Goal: Information Seeking & Learning: Understand process/instructions

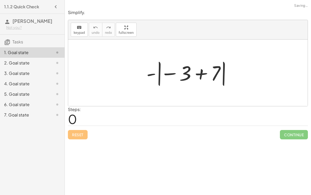
click at [210, 77] on div at bounding box center [190, 72] width 92 height 29
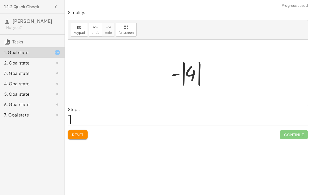
click at [188, 75] on div at bounding box center [190, 72] width 44 height 29
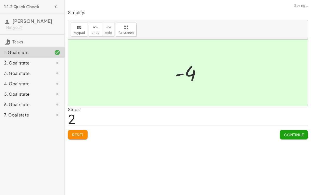
click at [288, 132] on span "Continue" at bounding box center [294, 134] width 20 height 5
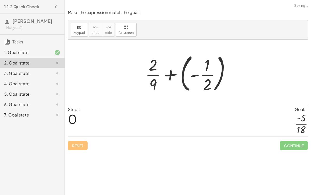
click at [203, 80] on div at bounding box center [190, 72] width 94 height 43
click at [185, 73] on div at bounding box center [190, 72] width 94 height 43
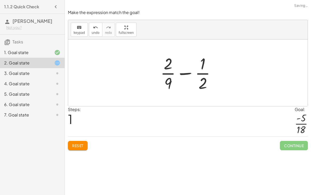
click at [189, 72] on div at bounding box center [190, 73] width 64 height 40
drag, startPoint x: 169, startPoint y: 79, endPoint x: 211, endPoint y: 59, distance: 46.8
click at [211, 59] on div at bounding box center [190, 73] width 64 height 40
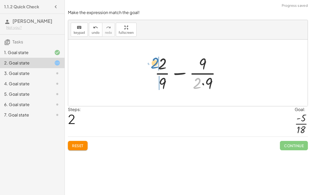
drag, startPoint x: 198, startPoint y: 78, endPoint x: 156, endPoint y: 58, distance: 46.1
click at [156, 58] on div at bounding box center [190, 73] width 76 height 40
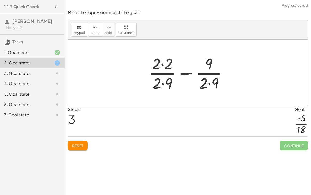
click at [159, 69] on div at bounding box center [190, 73] width 88 height 40
click at [162, 62] on div at bounding box center [190, 73] width 88 height 40
click at [165, 80] on div at bounding box center [190, 73] width 87 height 40
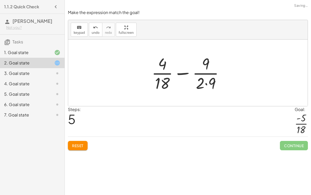
click at [207, 82] on div at bounding box center [190, 73] width 82 height 40
click at [190, 71] on div at bounding box center [190, 73] width 77 height 40
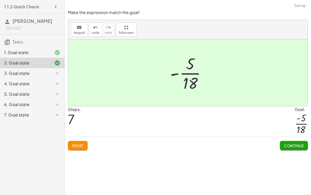
click at [294, 143] on span "Continue" at bounding box center [294, 145] width 20 height 5
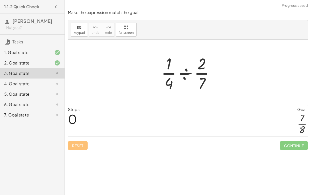
click at [187, 70] on div at bounding box center [190, 73] width 63 height 40
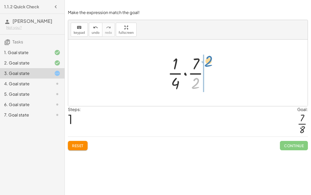
drag, startPoint x: 196, startPoint y: 79, endPoint x: 209, endPoint y: 57, distance: 25.6
click at [209, 57] on div at bounding box center [190, 73] width 50 height 40
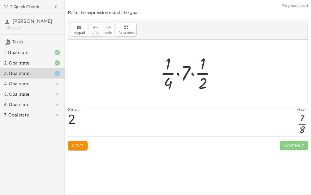
click at [194, 74] on div at bounding box center [190, 73] width 64 height 40
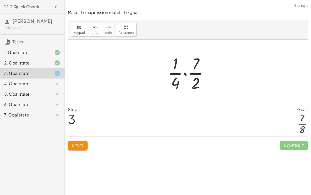
click at [188, 72] on div at bounding box center [190, 73] width 50 height 40
click at [183, 72] on div at bounding box center [190, 73] width 50 height 40
click at [186, 82] on div at bounding box center [190, 73] width 42 height 40
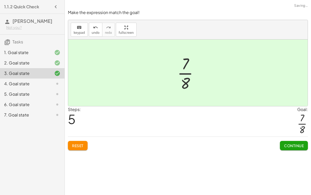
click at [291, 143] on span "Continue" at bounding box center [294, 145] width 20 height 5
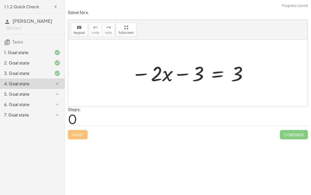
click at [188, 73] on div at bounding box center [190, 72] width 122 height 27
click at [150, 72] on div at bounding box center [190, 72] width 122 height 27
drag, startPoint x: 199, startPoint y: 69, endPoint x: 152, endPoint y: 73, distance: 46.6
click at [152, 73] on div at bounding box center [190, 72] width 122 height 27
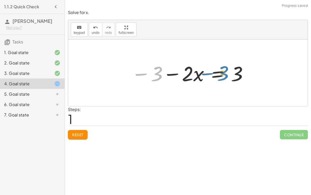
drag, startPoint x: 156, startPoint y: 71, endPoint x: 209, endPoint y: 76, distance: 53.4
click at [209, 76] on div at bounding box center [190, 72] width 122 height 27
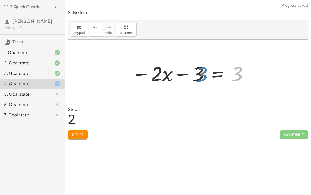
drag, startPoint x: 231, startPoint y: 74, endPoint x: 244, endPoint y: 74, distance: 12.5
click at [244, 74] on div at bounding box center [190, 72] width 122 height 27
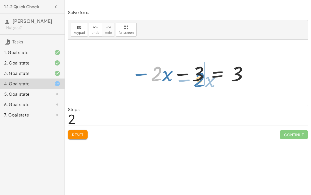
drag, startPoint x: 155, startPoint y: 70, endPoint x: 199, endPoint y: 75, distance: 43.6
click at [199, 75] on div at bounding box center [190, 72] width 122 height 27
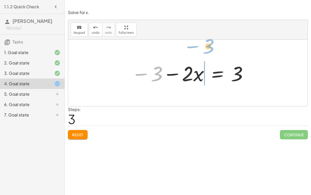
drag, startPoint x: 157, startPoint y: 70, endPoint x: 209, endPoint y: 43, distance: 58.7
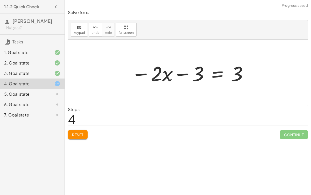
click at [80, 132] on span "Reset" at bounding box center [77, 134] width 11 height 5
click at [41, 91] on div "5. Goal state" at bounding box center [25, 94] width 42 height 6
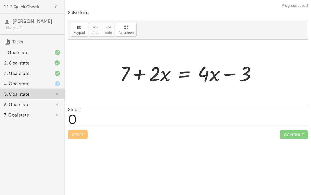
click at [143, 73] on div at bounding box center [191, 72] width 146 height 27
drag, startPoint x: 152, startPoint y: 71, endPoint x: 149, endPoint y: 75, distance: 5.0
click at [149, 75] on div at bounding box center [191, 72] width 146 height 27
drag, startPoint x: 206, startPoint y: 71, endPoint x: 269, endPoint y: 69, distance: 63.6
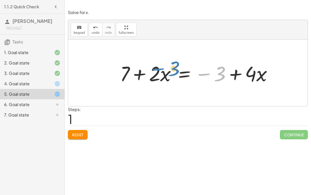
drag, startPoint x: 217, startPoint y: 71, endPoint x: 184, endPoint y: 65, distance: 34.2
click at [184, 65] on div at bounding box center [198, 72] width 161 height 27
drag, startPoint x: 123, startPoint y: 72, endPoint x: 192, endPoint y: 84, distance: 69.4
click at [192, 84] on div "+ 7 + · 2 · x = + · 4 · x − 3 + 7 + 7 + · 2 · x = + · 4 · x − 3" at bounding box center [196, 72] width 168 height 29
click at [57, 101] on icon at bounding box center [57, 104] width 6 height 6
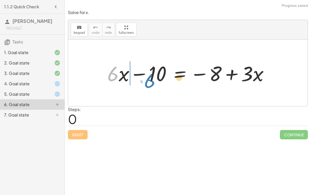
drag, startPoint x: 117, startPoint y: 72, endPoint x: 87, endPoint y: 77, distance: 30.0
click at [87, 77] on div "· 6 + · x + · 6 · x − 10 = − 8 + · 3 · x" at bounding box center [188, 72] width 240 height 66
drag, startPoint x: 256, startPoint y: 69, endPoint x: 137, endPoint y: 66, distance: 119.1
click at [137, 66] on div at bounding box center [190, 72] width 171 height 27
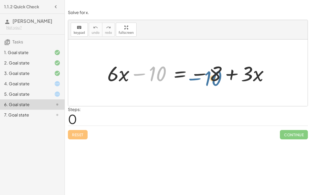
drag, startPoint x: 161, startPoint y: 69, endPoint x: 216, endPoint y: 72, distance: 55.4
click at [216, 72] on div at bounding box center [190, 72] width 171 height 27
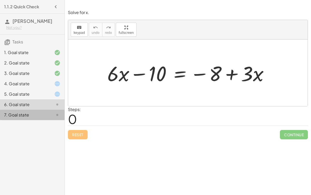
click at [32, 112] on div "7. Goal state" at bounding box center [25, 115] width 42 height 6
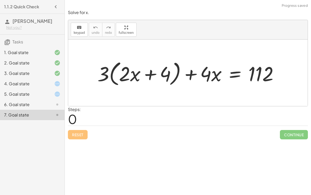
click at [147, 72] on div at bounding box center [190, 72] width 190 height 29
click at [120, 70] on div at bounding box center [190, 72] width 190 height 29
drag, startPoint x: 210, startPoint y: 75, endPoint x: 215, endPoint y: 77, distance: 5.7
click at [215, 77] on div at bounding box center [190, 72] width 190 height 29
drag, startPoint x: 103, startPoint y: 72, endPoint x: 125, endPoint y: 70, distance: 22.1
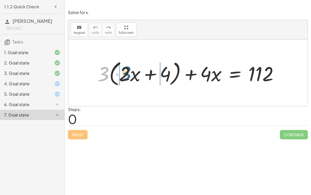
click at [125, 70] on div at bounding box center [190, 72] width 190 height 29
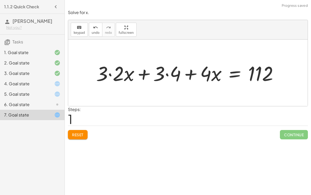
click at [118, 71] on div at bounding box center [190, 72] width 192 height 26
click at [170, 72] on div at bounding box center [197, 72] width 175 height 26
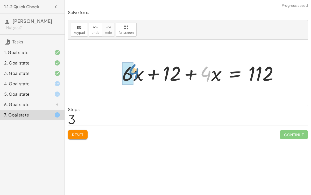
drag, startPoint x: 205, startPoint y: 74, endPoint x: 133, endPoint y: 72, distance: 72.2
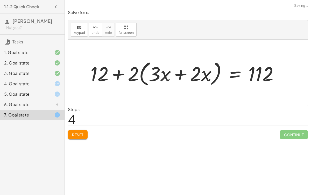
click at [183, 73] on div at bounding box center [186, 72] width 197 height 29
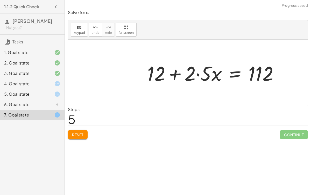
click at [78, 132] on span "Reset" at bounding box center [77, 134] width 11 height 5
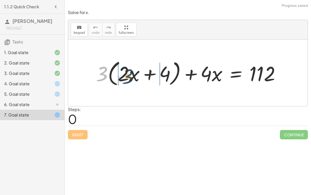
drag, startPoint x: 100, startPoint y: 71, endPoint x: 126, endPoint y: 72, distance: 26.0
click at [126, 72] on div at bounding box center [190, 73] width 194 height 30
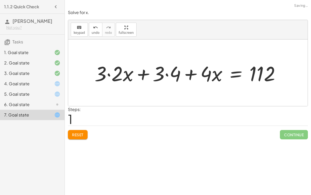
click at [107, 72] on div at bounding box center [189, 72] width 195 height 27
click at [165, 73] on div at bounding box center [198, 72] width 178 height 27
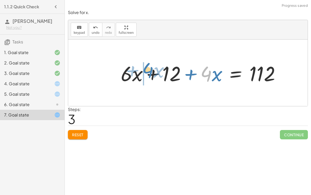
drag, startPoint x: 209, startPoint y: 69, endPoint x: 151, endPoint y: 66, distance: 58.0
click at [151, 66] on div at bounding box center [202, 72] width 169 height 27
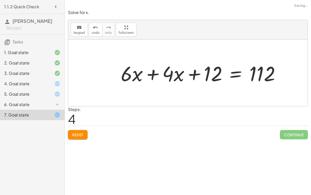
click at [153, 72] on div at bounding box center [202, 72] width 169 height 27
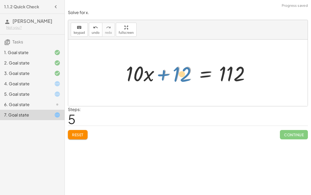
drag, startPoint x: 179, startPoint y: 73, endPoint x: 176, endPoint y: 74, distance: 2.9
click at [176, 74] on div at bounding box center [190, 72] width 133 height 27
click at [205, 74] on div at bounding box center [190, 72] width 133 height 27
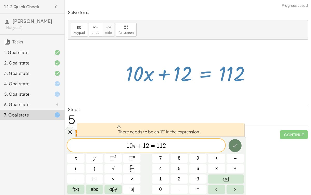
click at [233, 145] on icon "Done" at bounding box center [235, 145] width 6 height 6
click at [71, 130] on icon at bounding box center [71, 132] width 4 height 4
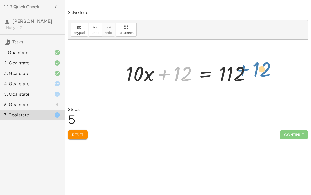
drag, startPoint x: 179, startPoint y: 76, endPoint x: 258, endPoint y: 71, distance: 79.0
click at [258, 71] on div "+ · 3 · ( + · 2 · x + 4 ) + · 4 · x = 112 + · 3 · 2 · x + · 3 · 4 + · 4 · x = 1…" at bounding box center [188, 72] width 140 height 29
click at [181, 75] on div at bounding box center [190, 72] width 133 height 27
click at [209, 72] on div at bounding box center [190, 72] width 133 height 27
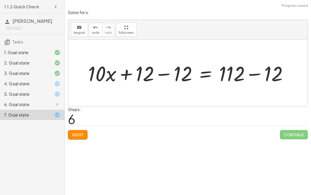
click at [162, 72] on div at bounding box center [190, 72] width 209 height 27
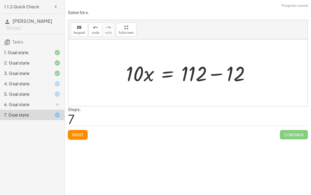
click at [218, 71] on div at bounding box center [190, 72] width 133 height 27
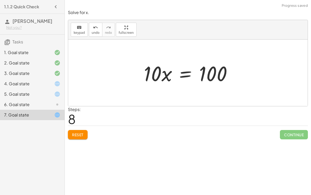
click at [184, 74] on div at bounding box center [189, 72] width 97 height 27
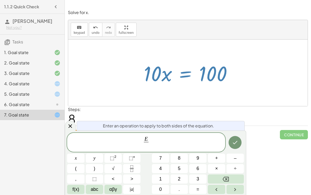
click at [82, 193] on button "f(x)" at bounding box center [75, 188] width 17 height 9
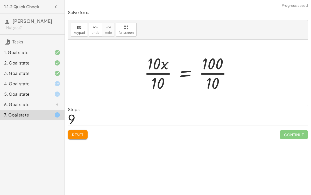
click at [159, 69] on div at bounding box center [190, 73] width 97 height 40
click at [216, 71] on div at bounding box center [199, 73] width 80 height 40
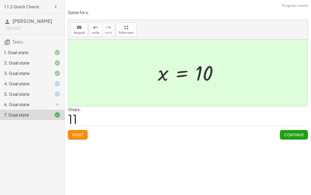
click at [43, 101] on div "6. Goal state" at bounding box center [25, 104] width 42 height 6
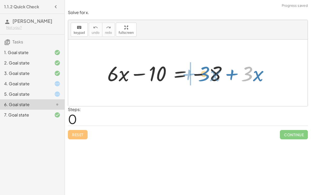
drag, startPoint x: 246, startPoint y: 75, endPoint x: 203, endPoint y: 75, distance: 43.1
click at [203, 75] on div at bounding box center [190, 72] width 171 height 27
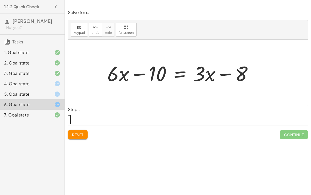
click at [182, 70] on div at bounding box center [182, 72] width 155 height 27
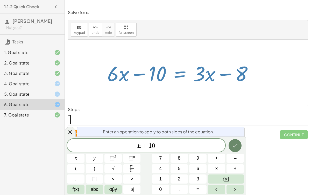
click at [233, 141] on button "Done" at bounding box center [235, 145] width 13 height 13
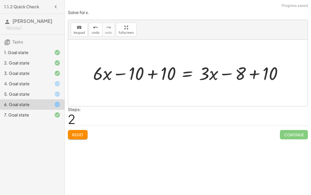
click at [153, 73] on div at bounding box center [190, 72] width 199 height 23
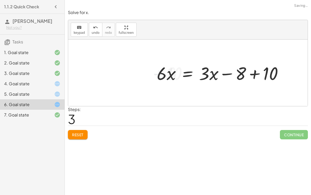
click at [255, 71] on div at bounding box center [221, 72] width 135 height 23
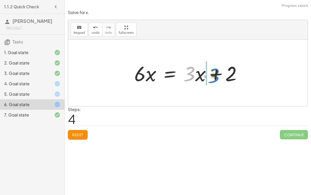
drag, startPoint x: 195, startPoint y: 74, endPoint x: 221, endPoint y: 76, distance: 26.3
click at [221, 76] on div at bounding box center [190, 72] width 117 height 27
click at [171, 72] on div at bounding box center [190, 72] width 117 height 27
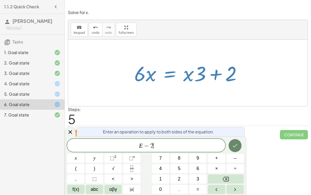
click at [231, 141] on button "Done" at bounding box center [235, 145] width 13 height 13
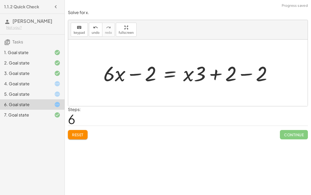
click at [140, 71] on div at bounding box center [190, 72] width 178 height 27
click at [251, 73] on div at bounding box center [190, 72] width 178 height 27
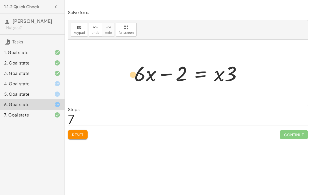
drag, startPoint x: 233, startPoint y: 72, endPoint x: 138, endPoint y: 73, distance: 95.8
click at [138, 73] on div at bounding box center [190, 72] width 117 height 27
click at [202, 70] on div at bounding box center [190, 72] width 117 height 27
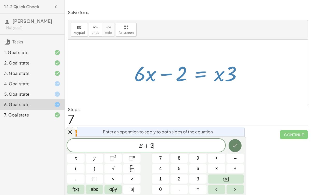
click at [230, 144] on button "Done" at bounding box center [235, 145] width 13 height 13
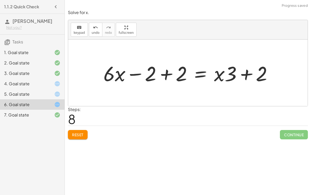
click at [168, 73] on div at bounding box center [190, 72] width 178 height 27
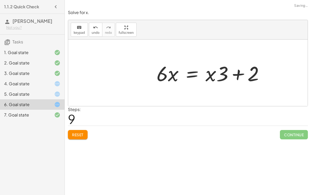
click at [246, 71] on div at bounding box center [212, 72] width 117 height 27
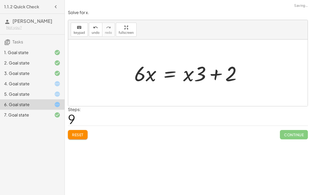
click at [211, 73] on div at bounding box center [190, 72] width 117 height 27
click at [207, 73] on div at bounding box center [190, 72] width 117 height 27
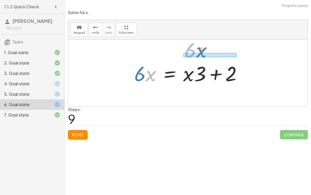
drag, startPoint x: 147, startPoint y: 73, endPoint x: 201, endPoint y: 48, distance: 58.5
click at [201, 48] on div "+ · 6 · x − 10 = − 8 + · 3 · x + · 6 · x − 10 = + · 3 · x − 8 + · 6 · x − 10 + …" at bounding box center [188, 72] width 240 height 66
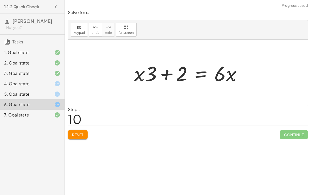
click at [198, 72] on div at bounding box center [190, 72] width 117 height 27
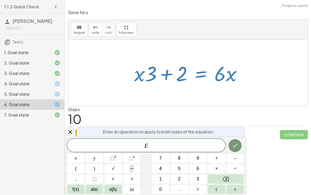
click at [185, 71] on div at bounding box center [190, 72] width 117 height 27
click at [65, 131] on div at bounding box center [70, 131] width 11 height 10
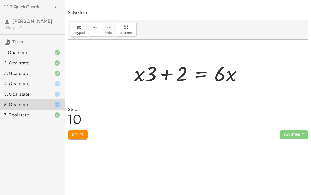
click at [167, 69] on div at bounding box center [190, 72] width 117 height 27
click at [44, 91] on div "5. Goal state" at bounding box center [25, 94] width 42 height 6
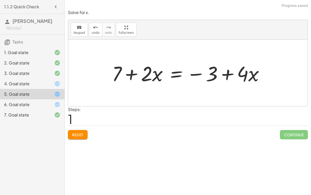
click at [201, 73] on div at bounding box center [190, 72] width 161 height 27
drag, startPoint x: 249, startPoint y: 74, endPoint x: 234, endPoint y: 75, distance: 14.8
click at [234, 75] on div at bounding box center [190, 72] width 161 height 27
click at [246, 74] on div at bounding box center [190, 72] width 161 height 27
drag, startPoint x: 255, startPoint y: 72, endPoint x: 235, endPoint y: 71, distance: 20.0
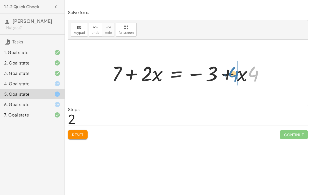
click at [235, 71] on div at bounding box center [190, 72] width 161 height 27
drag, startPoint x: 256, startPoint y: 74, endPoint x: 171, endPoint y: 72, distance: 85.7
click at [171, 72] on div at bounding box center [190, 72] width 161 height 27
click at [59, 80] on icon at bounding box center [57, 83] width 6 height 6
